Goal: Information Seeking & Learning: Learn about a topic

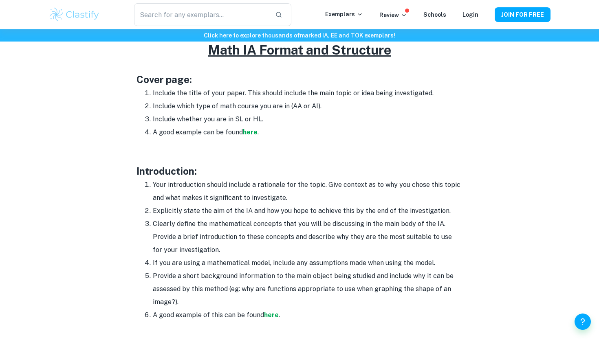
scroll to position [463, 0]
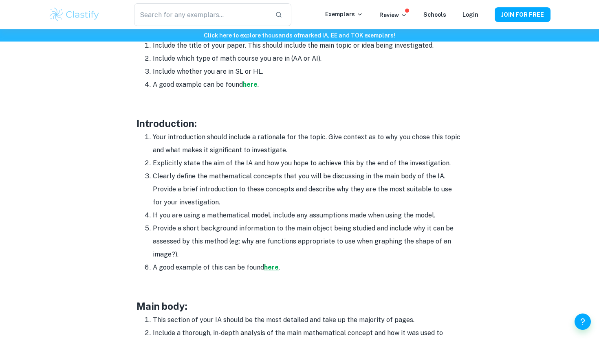
click at [272, 268] on strong "here" at bounding box center [271, 267] width 15 height 8
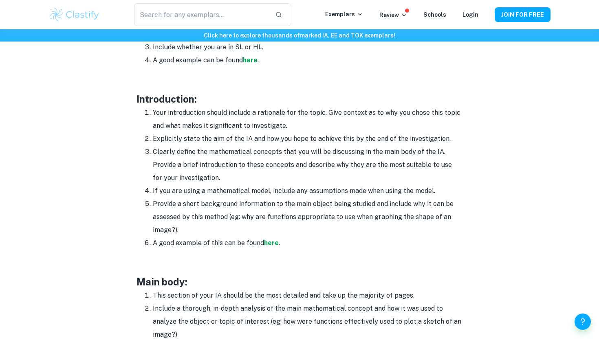
scroll to position [491, 0]
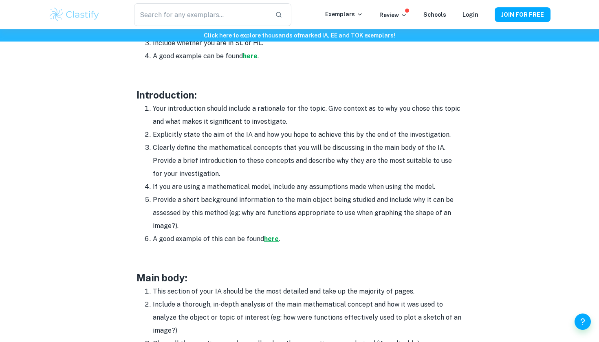
click at [275, 238] on strong "here" at bounding box center [271, 239] width 15 height 8
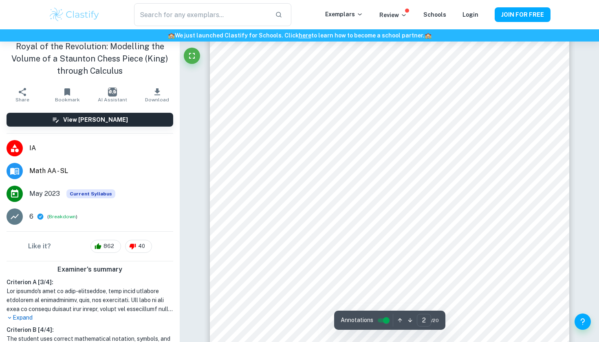
scroll to position [591, 0]
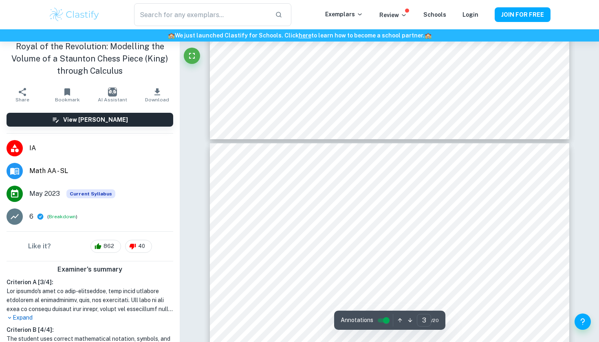
type input "4"
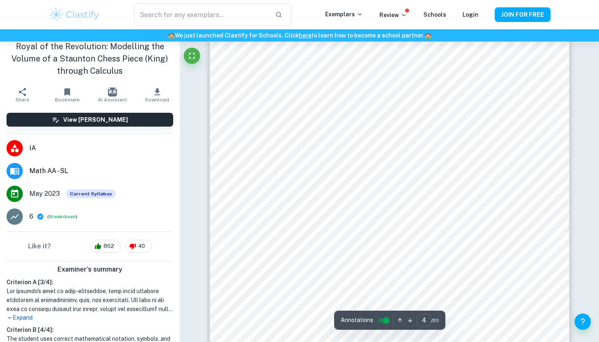
scroll to position [1555, 0]
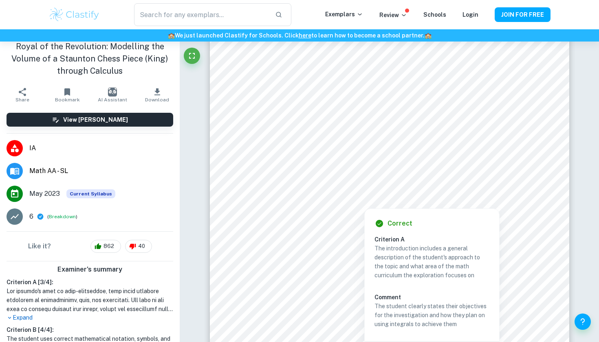
click at [323, 191] on div at bounding box center [398, 189] width 258 height 20
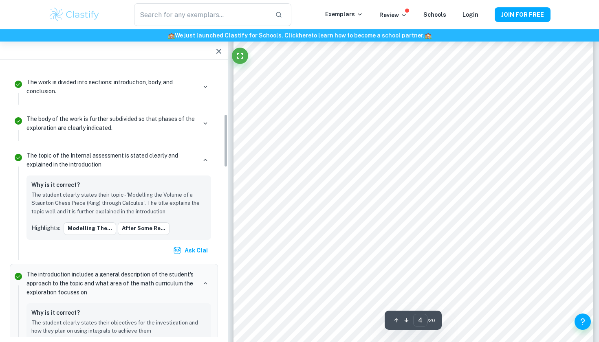
scroll to position [251, 0]
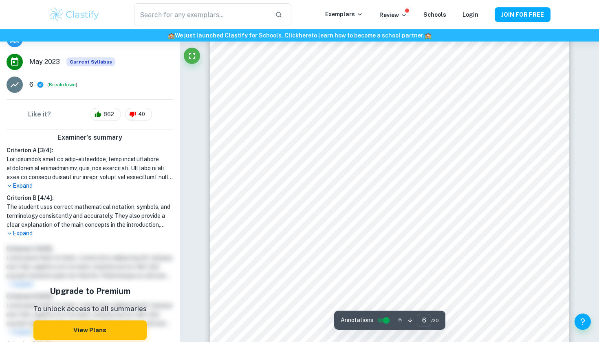
scroll to position [2597, 0]
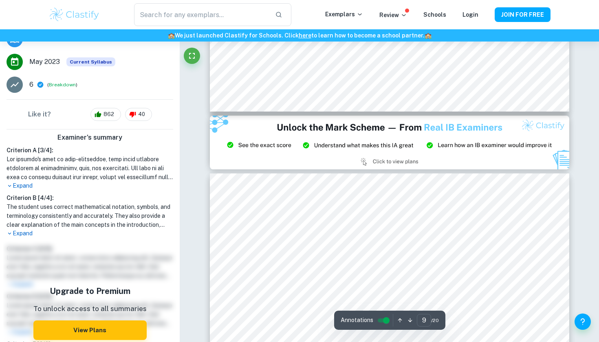
type input "8"
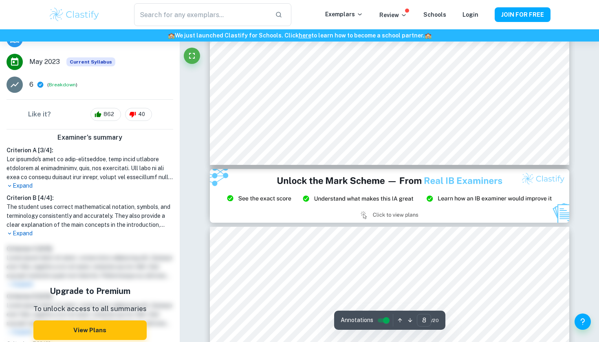
scroll to position [3745, 0]
